Goal: Task Accomplishment & Management: Use online tool/utility

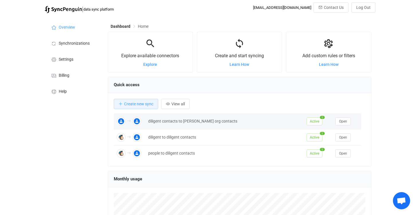
click at [138, 114] on td at bounding box center [130, 121] width 32 height 16
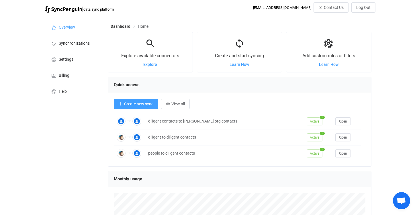
click at [137, 107] on button "Create new sync" at bounding box center [136, 104] width 44 height 10
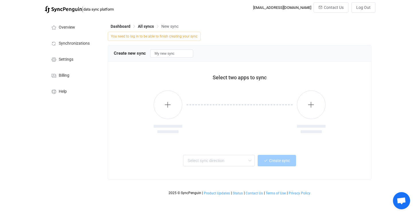
click at [151, 36] on span "You need to log in to be able to finish creating your sync" at bounding box center [154, 36] width 93 height 9
click at [166, 54] on input "My new sync" at bounding box center [171, 54] width 43 height 8
drag, startPoint x: 164, startPoint y: 55, endPoint x: 134, endPoint y: 52, distance: 30.8
click at [134, 52] on div "Create new sync My new sync" at bounding box center [239, 53] width 251 height 9
type input "to do to do"
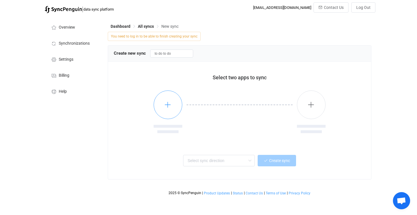
click at [166, 115] on button "button" at bounding box center [168, 105] width 29 height 29
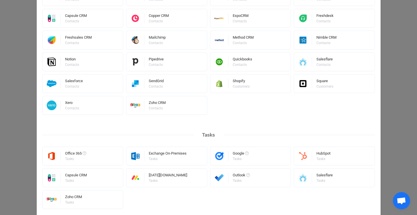
scroll to position [203, 0]
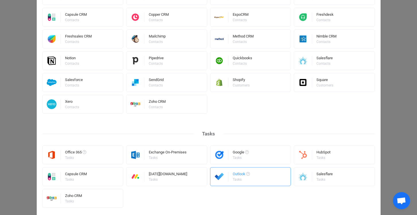
click at [238, 177] on div "Outlook" at bounding box center [241, 175] width 17 height 6
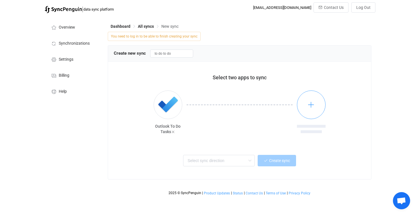
click at [310, 114] on button "button" at bounding box center [311, 105] width 29 height 29
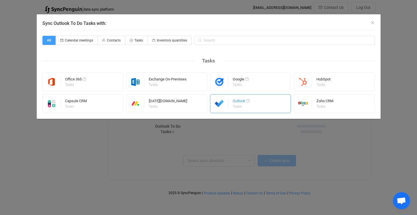
click at [241, 103] on div "Outlook" at bounding box center [241, 102] width 17 height 6
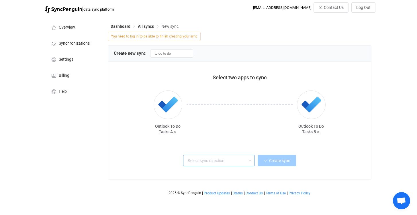
click at [204, 160] on input "text" at bounding box center [219, 160] width 72 height 11
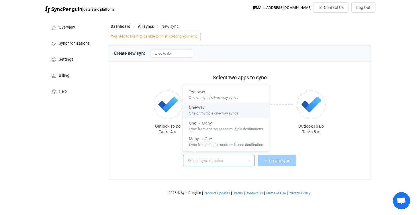
click at [206, 109] on div "One-way" at bounding box center [226, 107] width 74 height 8
type input "One-way"
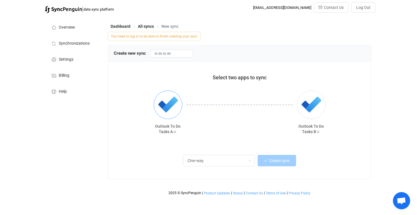
click at [166, 104] on img "button" at bounding box center [167, 104] width 21 height 21
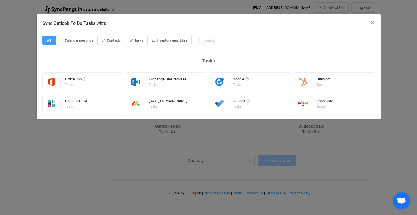
click at [212, 136] on div "Sync Outlook To Do Tasks with: All Calendar meetings Contacts Tasks Inventory q…" at bounding box center [208, 107] width 417 height 215
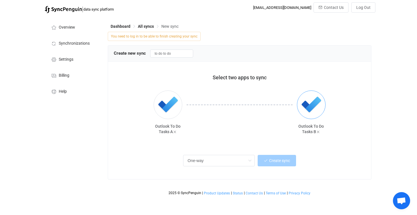
click at [315, 104] on img "button" at bounding box center [310, 104] width 21 height 21
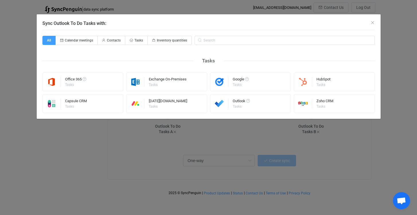
click at [249, 138] on div "Sync Outlook To Do Tasks with: All Calendar meetings Contacts Tasks Inventory q…" at bounding box center [208, 107] width 417 height 215
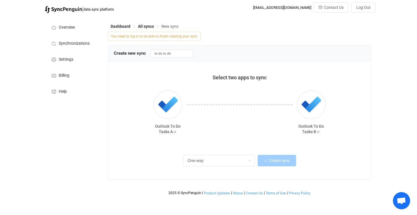
click at [222, 133] on div at bounding box center [239, 117] width 115 height 52
click at [214, 162] on input "One-way" at bounding box center [219, 160] width 72 height 11
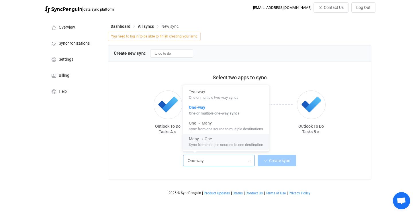
click at [282, 140] on div at bounding box center [239, 117] width 115 height 52
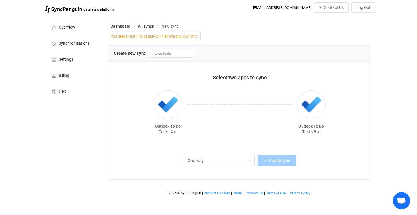
click at [67, 9] on img at bounding box center [63, 9] width 37 height 7
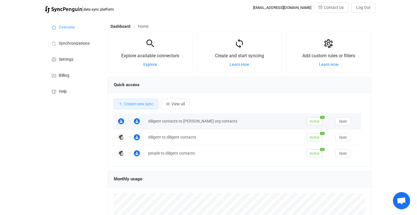
scroll to position [111, 264]
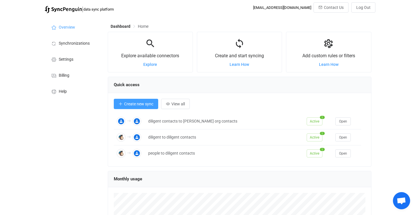
click at [139, 107] on button "Create new sync" at bounding box center [136, 104] width 44 height 10
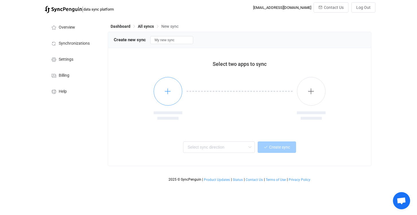
click at [164, 93] on icon "button" at bounding box center [167, 91] width 7 height 7
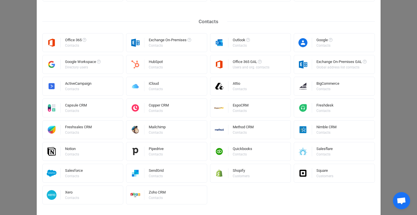
scroll to position [288, 0]
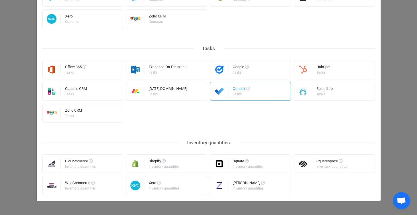
click at [249, 95] on div "Outlook Tasks" at bounding box center [250, 91] width 81 height 19
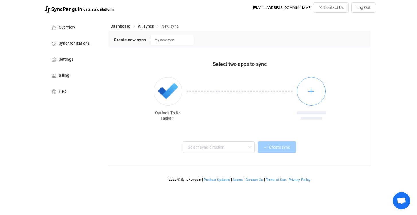
click at [313, 92] on icon "button" at bounding box center [310, 91] width 7 height 7
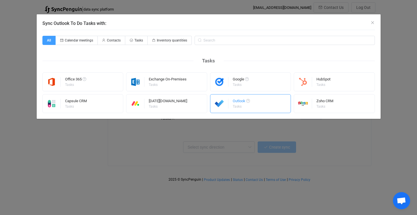
click at [250, 110] on div "Outlook Tasks" at bounding box center [241, 103] width 17 height 15
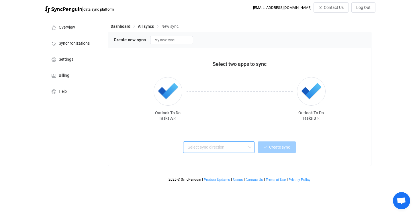
click at [202, 143] on input "text" at bounding box center [219, 146] width 72 height 11
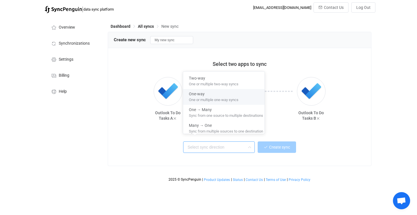
click at [213, 96] on span "One or multiple one-way syncs" at bounding box center [214, 99] width 50 height 6
type input "One-way"
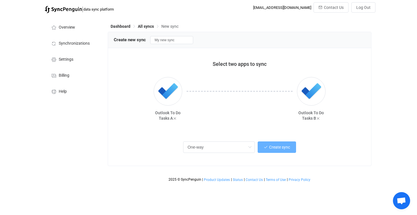
click at [278, 143] on button "Create sync" at bounding box center [276, 146] width 38 height 11
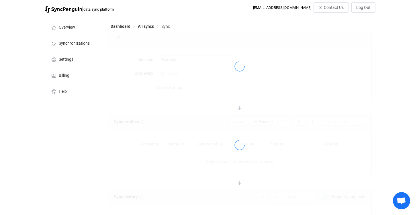
type input "A → B"
type input "10 minutes"
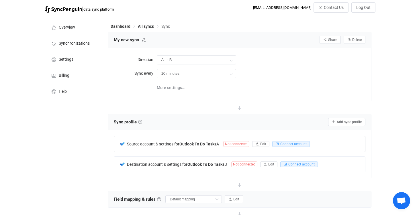
scroll to position [36, 0]
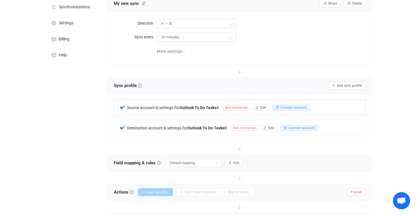
click at [284, 111] on div "Source account & settings for Outlook To Do Tasks A Not connected Edit Connect …" at bounding box center [239, 107] width 251 height 15
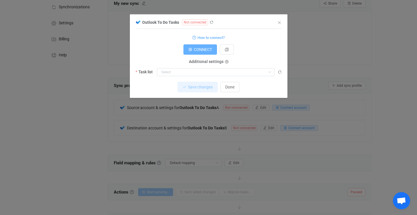
click at [202, 51] on span "CONNECT" at bounding box center [203, 49] width 18 height 5
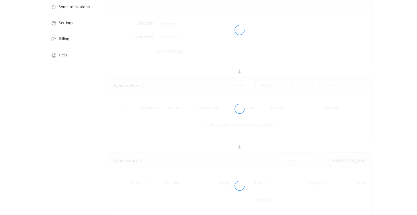
type input "A → B"
type input "10 minutes"
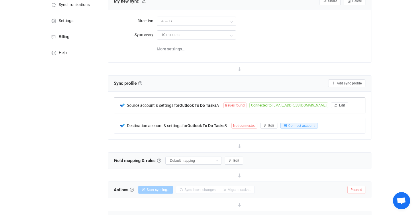
click at [239, 105] on span "Issues found" at bounding box center [234, 106] width 23 height 6
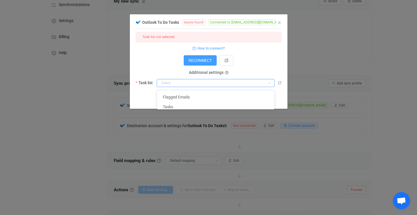
click at [203, 83] on input "dialog" at bounding box center [216, 83] width 118 height 8
click at [191, 95] on li "Flagged Emails" at bounding box center [217, 97] width 121 height 10
type input "Flagged Emails"
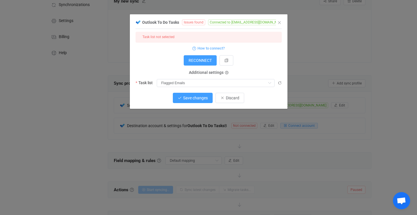
click at [202, 98] on span "Save changes" at bounding box center [195, 98] width 25 height 5
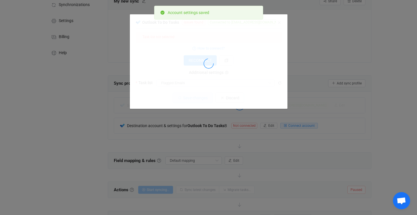
click at [246, 131] on div "Outlook To Do Tasks Issues found Connected to pelemaellis@outlook.com 1 { { "re…" at bounding box center [208, 107] width 417 height 215
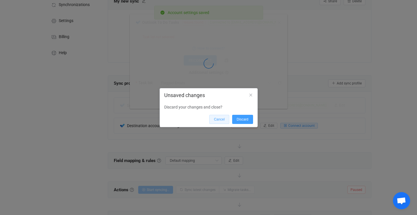
click at [225, 119] on button "Cancel" at bounding box center [219, 119] width 20 height 9
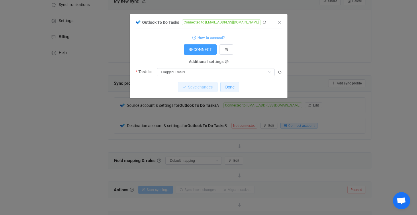
click at [228, 91] on button "Done" at bounding box center [229, 87] width 19 height 10
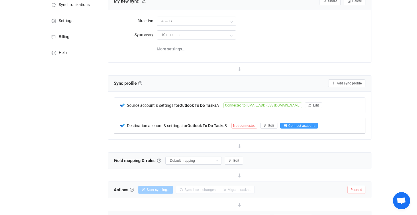
click at [298, 124] on span "Connect account" at bounding box center [301, 126] width 26 height 4
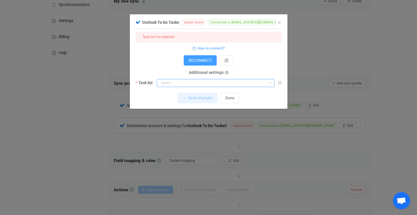
click at [203, 82] on input "dialog" at bounding box center [216, 83] width 118 height 8
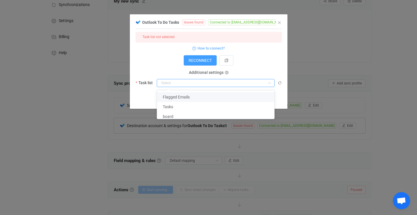
click at [192, 96] on li "Flagged Emails" at bounding box center [217, 97] width 121 height 10
type input "Flagged Emails"
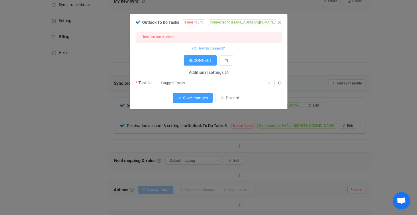
click at [203, 97] on span "Save changes" at bounding box center [195, 98] width 25 height 5
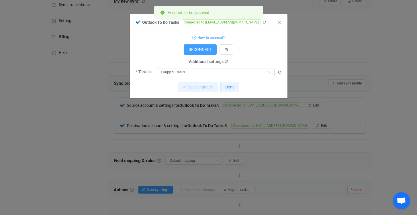
click at [232, 89] on span "Done" at bounding box center [229, 87] width 9 height 5
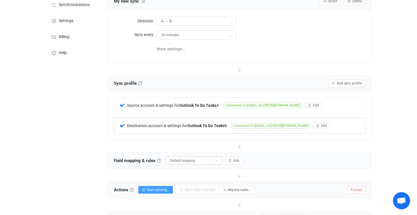
click at [213, 161] on icon at bounding box center [216, 161] width 7 height 8
click at [197, 182] on span "Default mapping" at bounding box center [187, 183] width 30 height 10
click at [213, 146] on div at bounding box center [240, 146] width 264 height 13
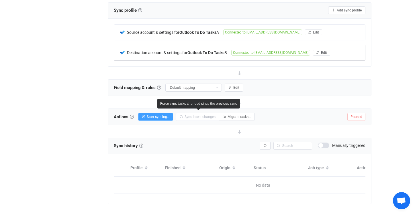
scroll to position [112, 0]
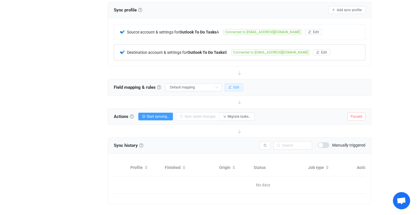
click at [230, 89] on button "Edit" at bounding box center [234, 87] width 18 height 8
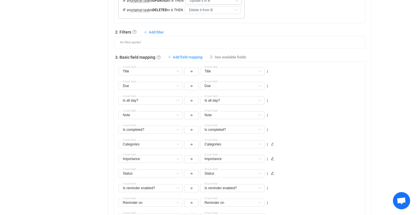
scroll to position [245, 0]
click at [190, 58] on span "Add field mapping" at bounding box center [188, 57] width 30 height 4
type input "Title"
type input "Due"
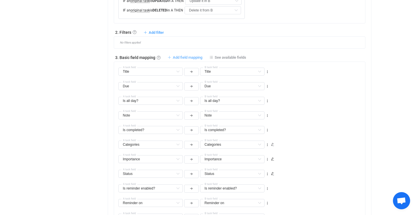
type input "Due"
type input "Is all day?"
type input "Note"
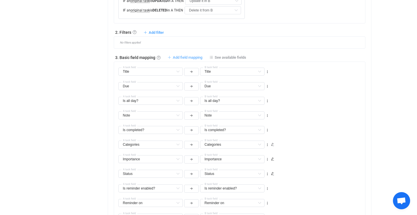
type input "Is completed?"
type input "Categories"
type input "Importance"
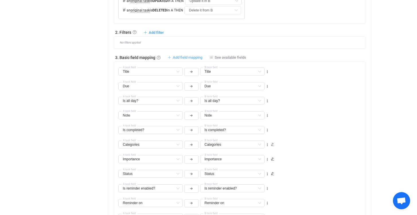
type input "Importance"
type input "Status"
type input "Is reminder enabled?"
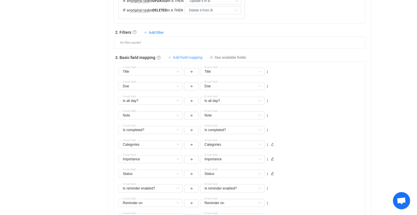
type input "Reminder on"
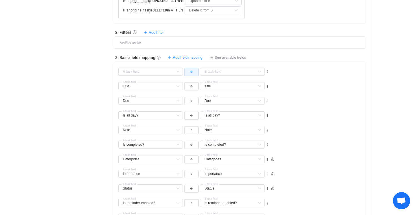
click at [190, 72] on icon "button" at bounding box center [191, 71] width 3 height 3
click at [178, 73] on icon at bounding box center [177, 72] width 7 height 8
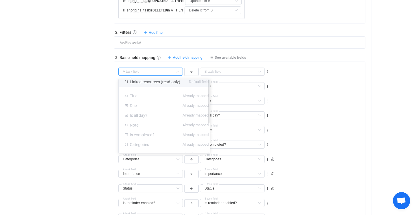
scroll to position [0, 0]
click at [164, 85] on span "Linked resources (read-only)" at bounding box center [155, 85] width 50 height 5
type input "Linked resources (read-only)"
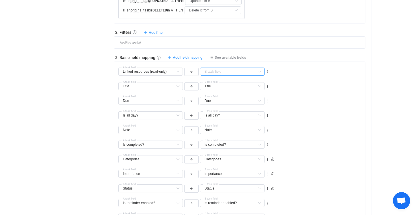
click at [227, 72] on input "text" at bounding box center [232, 72] width 64 height 8
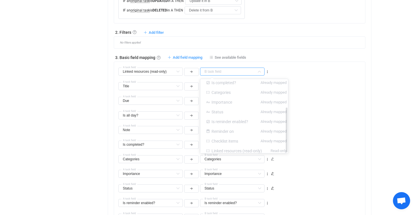
click at [223, 149] on span "Linked resources (read-only)" at bounding box center [236, 151] width 50 height 5
click at [227, 75] on input "text" at bounding box center [232, 72] width 64 height 8
click at [235, 62] on div "Linked resources (read-only) A task field Linked resources (read-only) Default …" at bounding box center [194, 69] width 152 height 15
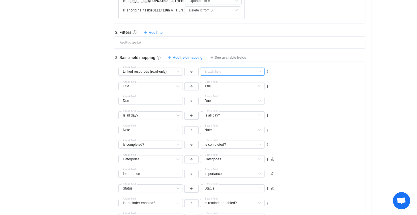
click at [232, 72] on input "text" at bounding box center [232, 72] width 64 height 8
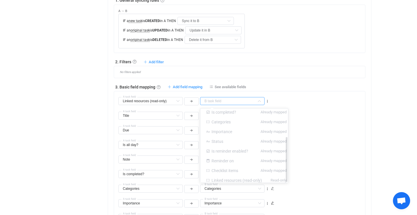
click at [227, 178] on span "Linked resources (read-only)" at bounding box center [236, 180] width 50 height 5
click at [197, 92] on div "Linked resources (read-only) A task field Linked resources (read-only) Default …" at bounding box center [194, 98] width 152 height 15
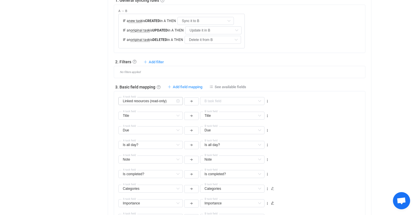
click at [180, 102] on icon at bounding box center [177, 101] width 7 height 8
click at [178, 101] on icon at bounding box center [177, 101] width 7 height 8
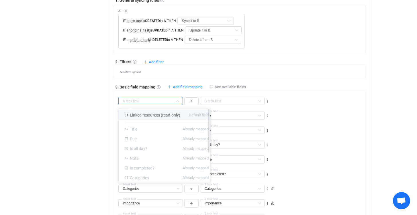
click at [174, 115] on span "Linked resources (read-only)" at bounding box center [155, 115] width 50 height 5
type input "Linked resources (read-only)"
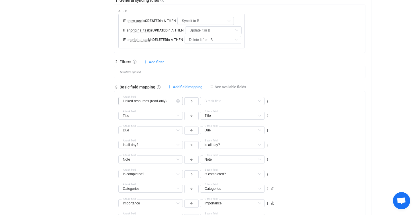
click at [179, 97] on icon at bounding box center [177, 101] width 7 height 8
click at [266, 99] on icon at bounding box center [267, 101] width 4 height 4
click at [248, 135] on li "Delete" at bounding box center [250, 135] width 38 height 10
type input "Title"
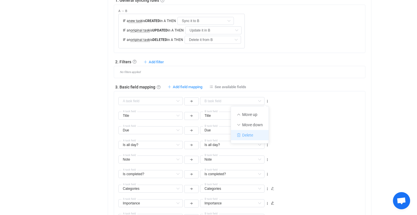
type input "Due"
type input "Is all day?"
type input "Note"
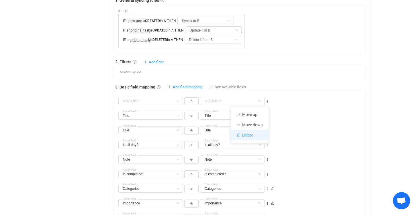
type input "Note"
type input "Is completed?"
type input "Categories"
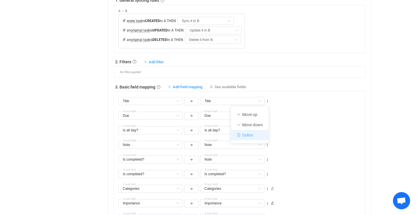
type input "Importance"
type input "Status"
type input "Is reminder enabled?"
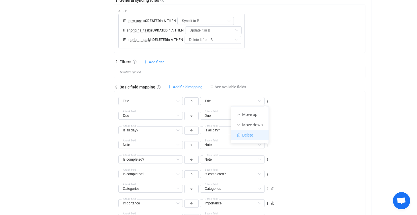
type input "Is reminder enabled?"
type input "Reminder on"
type input "Checklist items"
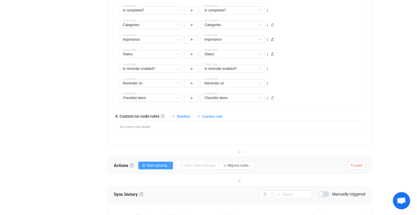
scroll to position [425, 0]
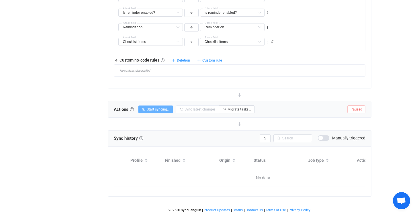
click at [160, 107] on span "Start syncing…" at bounding box center [158, 109] width 23 height 4
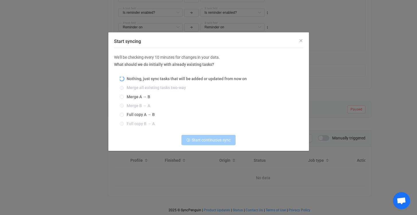
click at [154, 80] on span "Nothing, just sync tasks that will be added or updated from now on" at bounding box center [185, 78] width 123 height 5
click at [124, 80] on input "Nothing, just sync tasks that will be added or updated from now on" at bounding box center [122, 79] width 4 height 5
radio input "true"
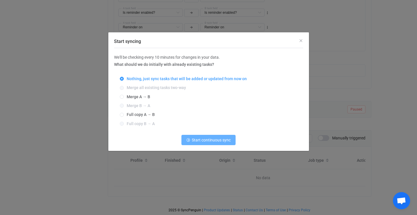
click at [205, 139] on span "Start continuous sync" at bounding box center [211, 140] width 39 height 5
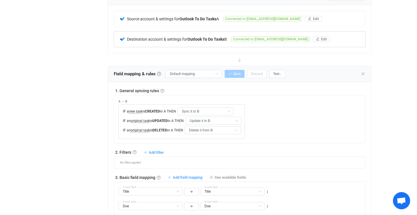
scroll to position [0, 0]
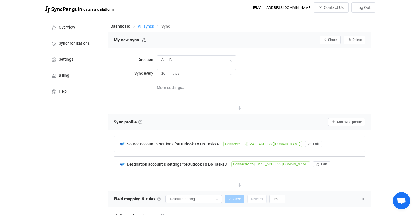
click at [145, 27] on span "All syncs" at bounding box center [146, 26] width 16 height 5
